Goal: Task Accomplishment & Management: Manage account settings

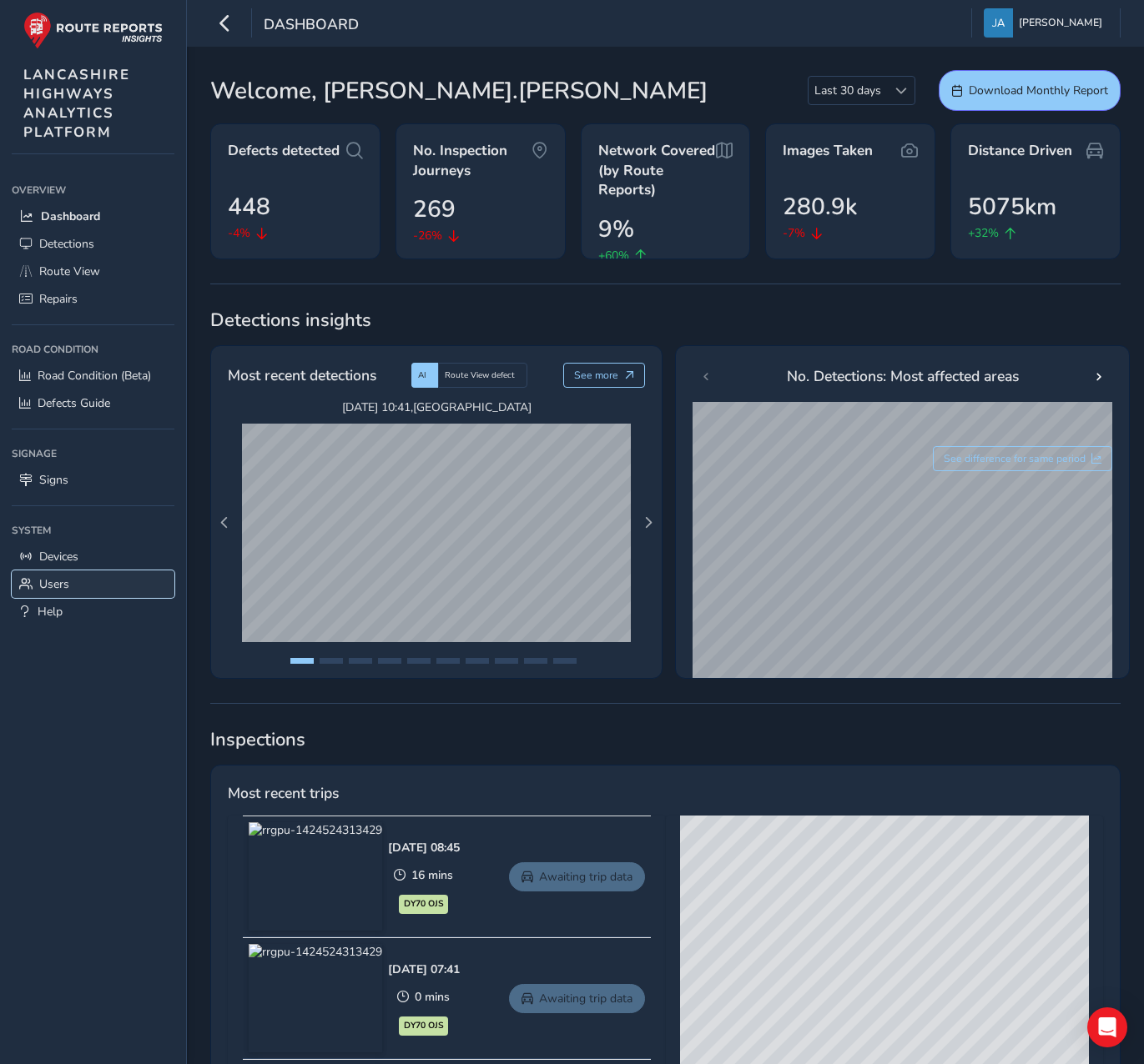
click at [56, 582] on span "Users" at bounding box center [54, 584] width 30 height 15
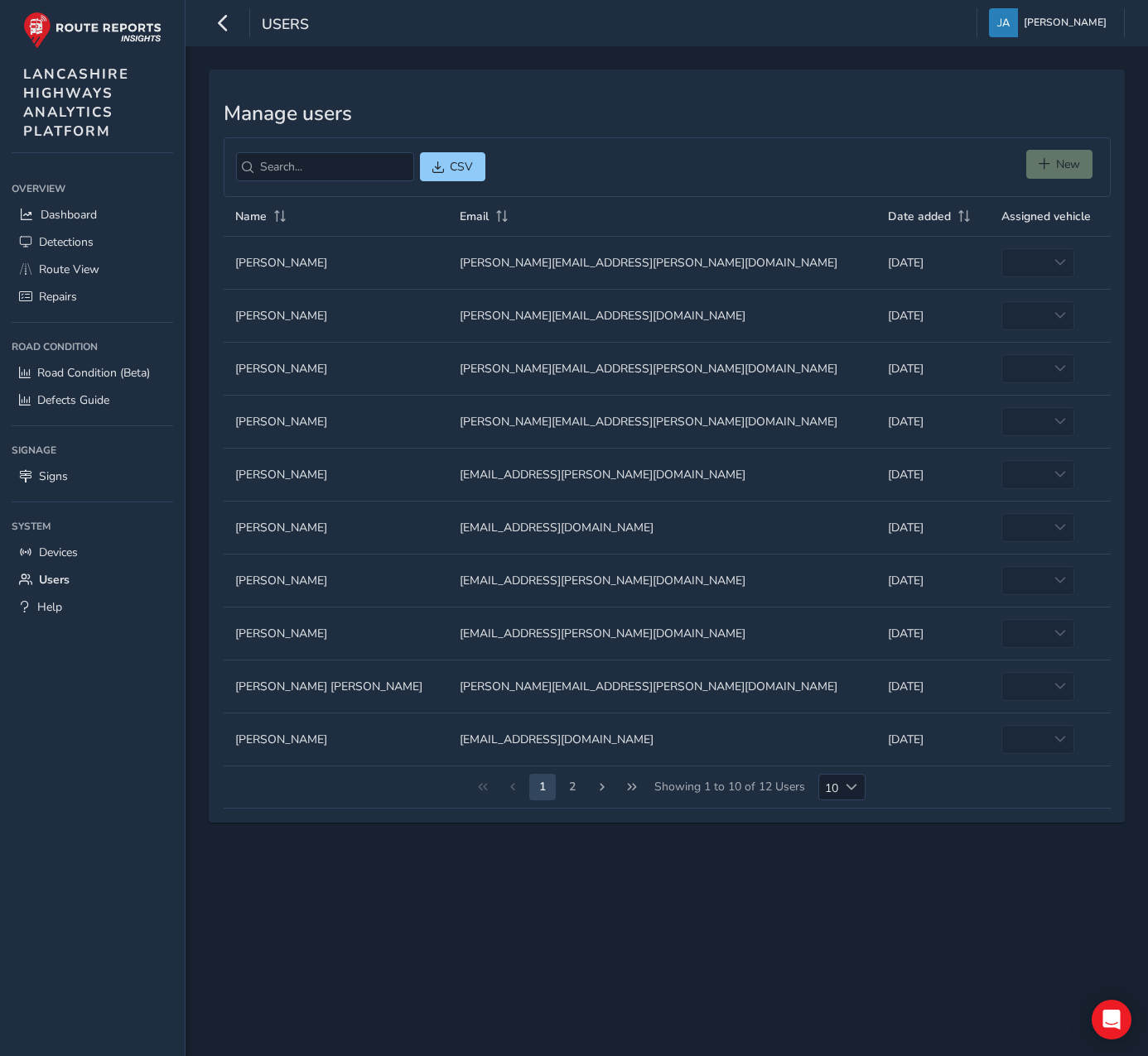
click at [1060, 162] on div "New" at bounding box center [1061, 167] width 72 height 35
click at [1066, 159] on div "New" at bounding box center [1061, 167] width 72 height 35
click at [1088, 20] on span "[PERSON_NAME]" at bounding box center [1065, 23] width 83 height 29
click at [736, 105] on h3 "Manage users" at bounding box center [667, 114] width 887 height 24
